Goal: Task Accomplishment & Management: Manage account settings

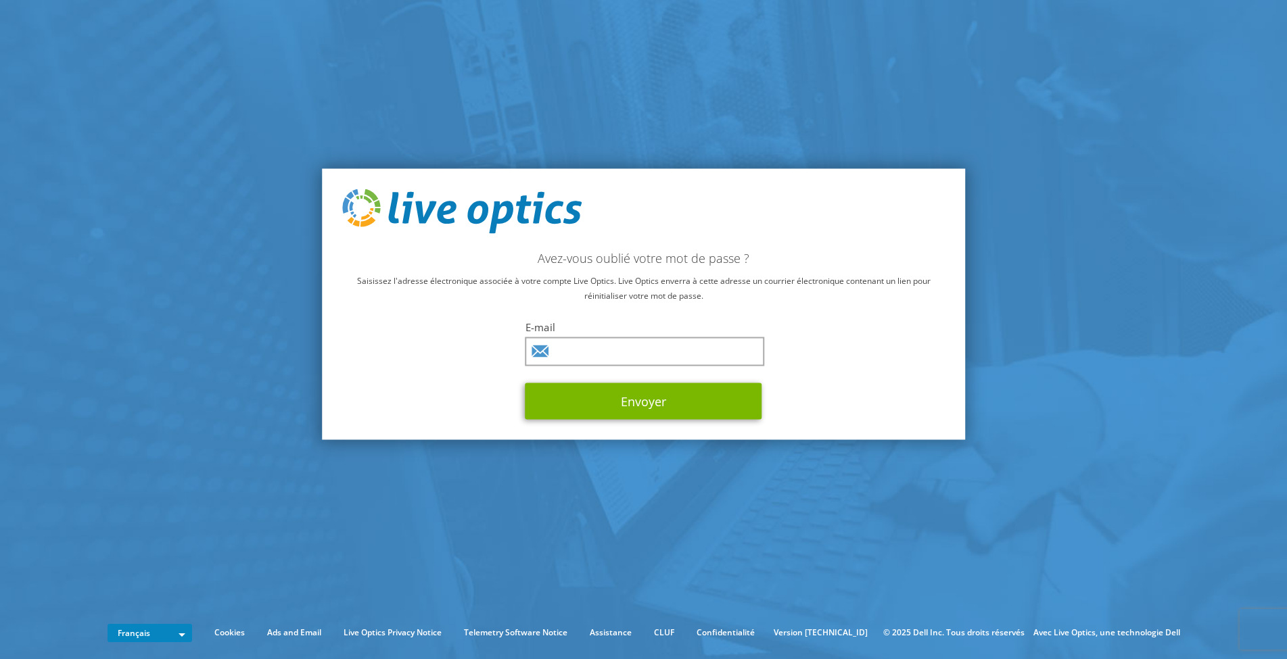
click at [544, 346] on icon at bounding box center [539, 351] width 17 height 12
click at [582, 352] on input "text" at bounding box center [644, 351] width 239 height 29
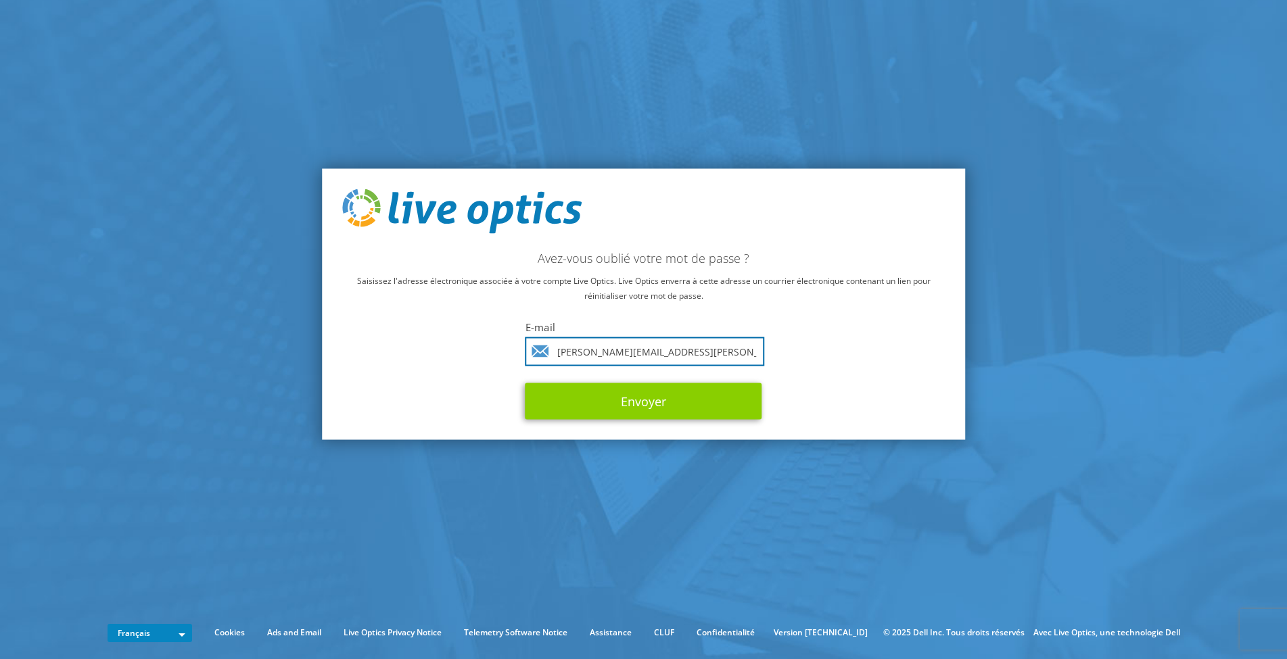
type input "[PERSON_NAME][EMAIL_ADDRESS][PERSON_NAME][DOMAIN_NAME]"
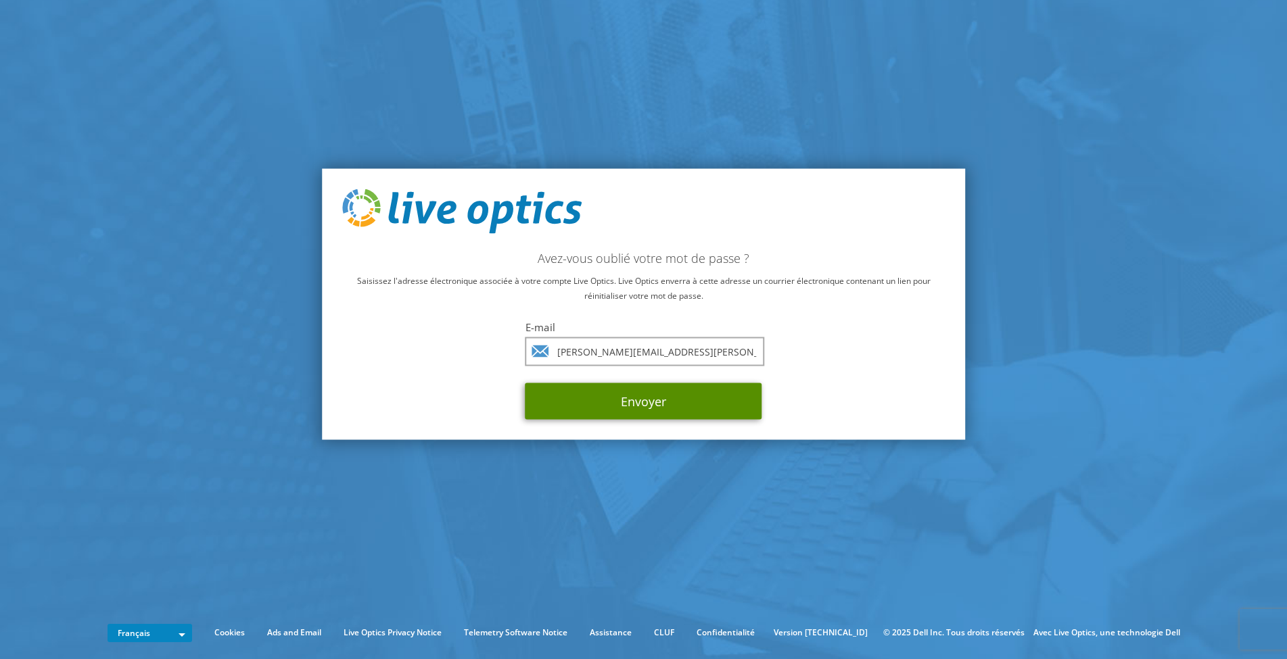
click at [642, 399] on button "Envoyer" at bounding box center [643, 401] width 237 height 37
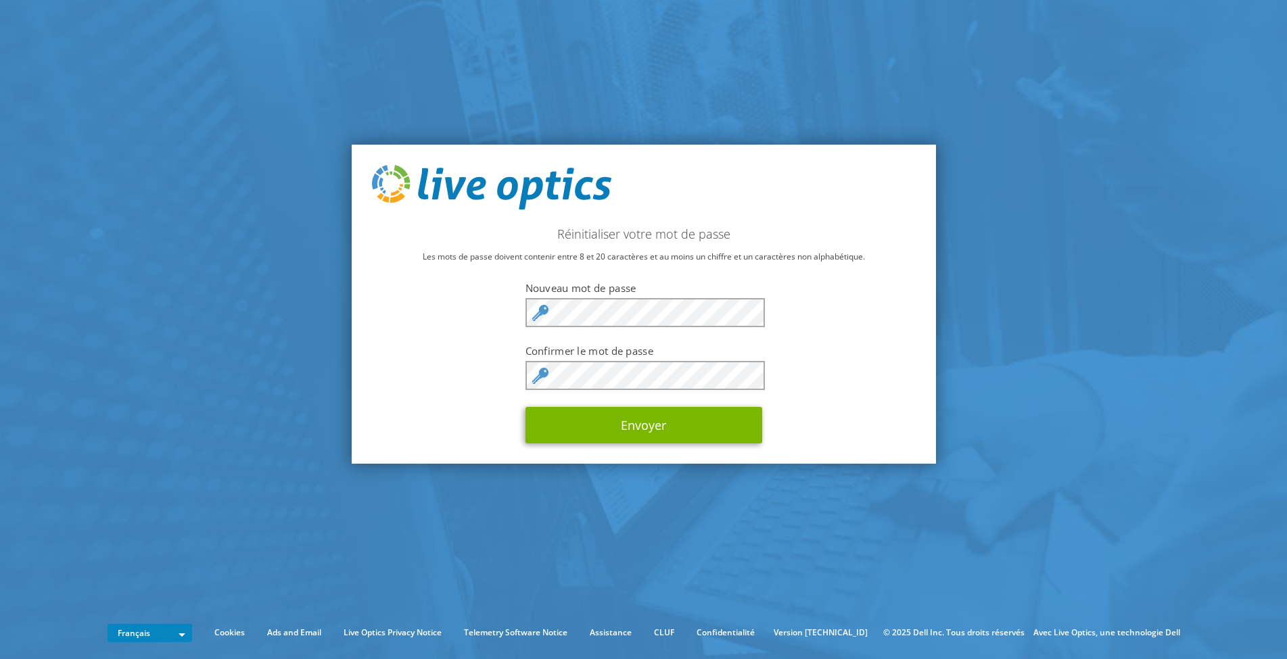
click at [548, 312] on icon at bounding box center [540, 313] width 16 height 16
click at [535, 312] on icon at bounding box center [540, 313] width 16 height 16
click at [648, 429] on button "Envoyer" at bounding box center [643, 425] width 237 height 37
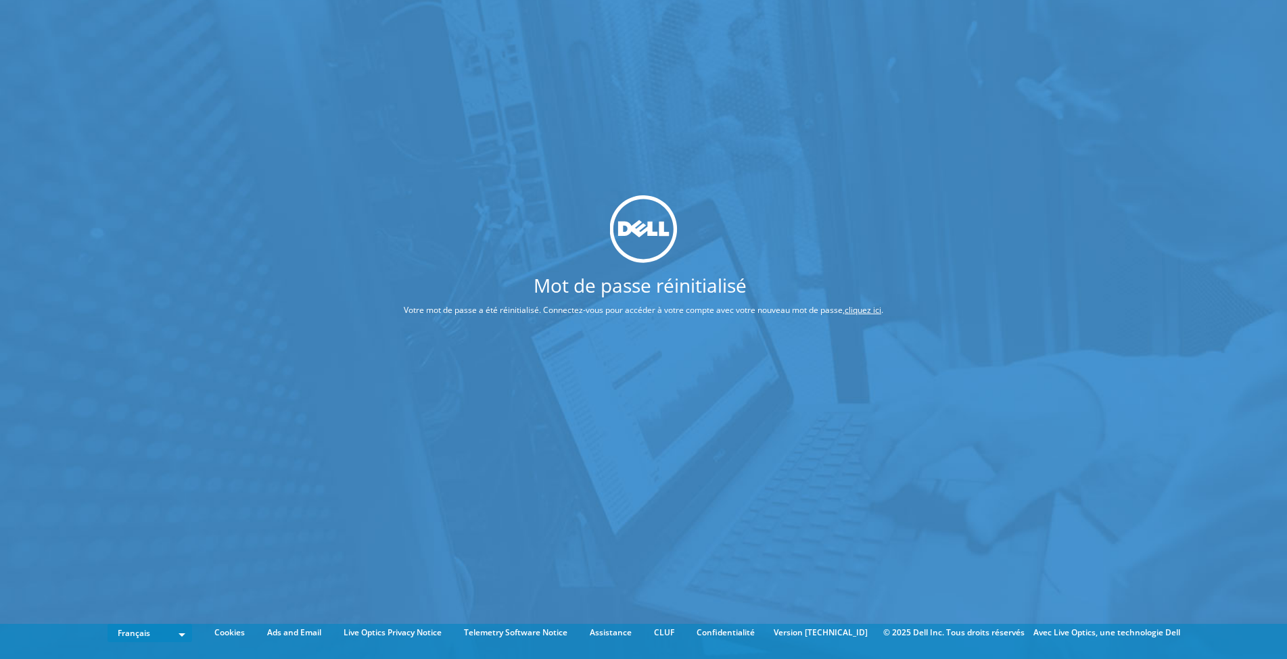
click at [855, 308] on link "cliquez ici" at bounding box center [862, 309] width 37 height 11
